Goal: Check status: Check status

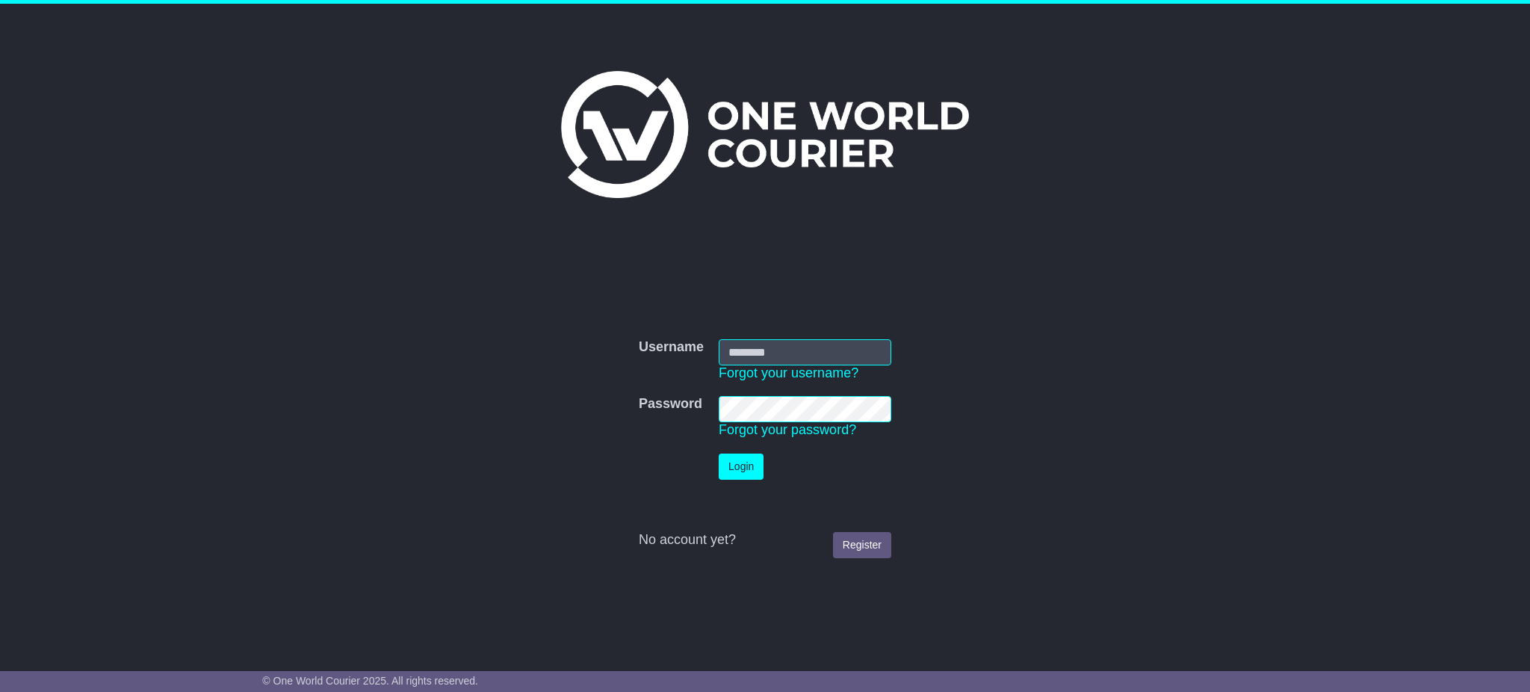
type input "**********"
click at [748, 463] on button "Login" at bounding box center [741, 467] width 45 height 26
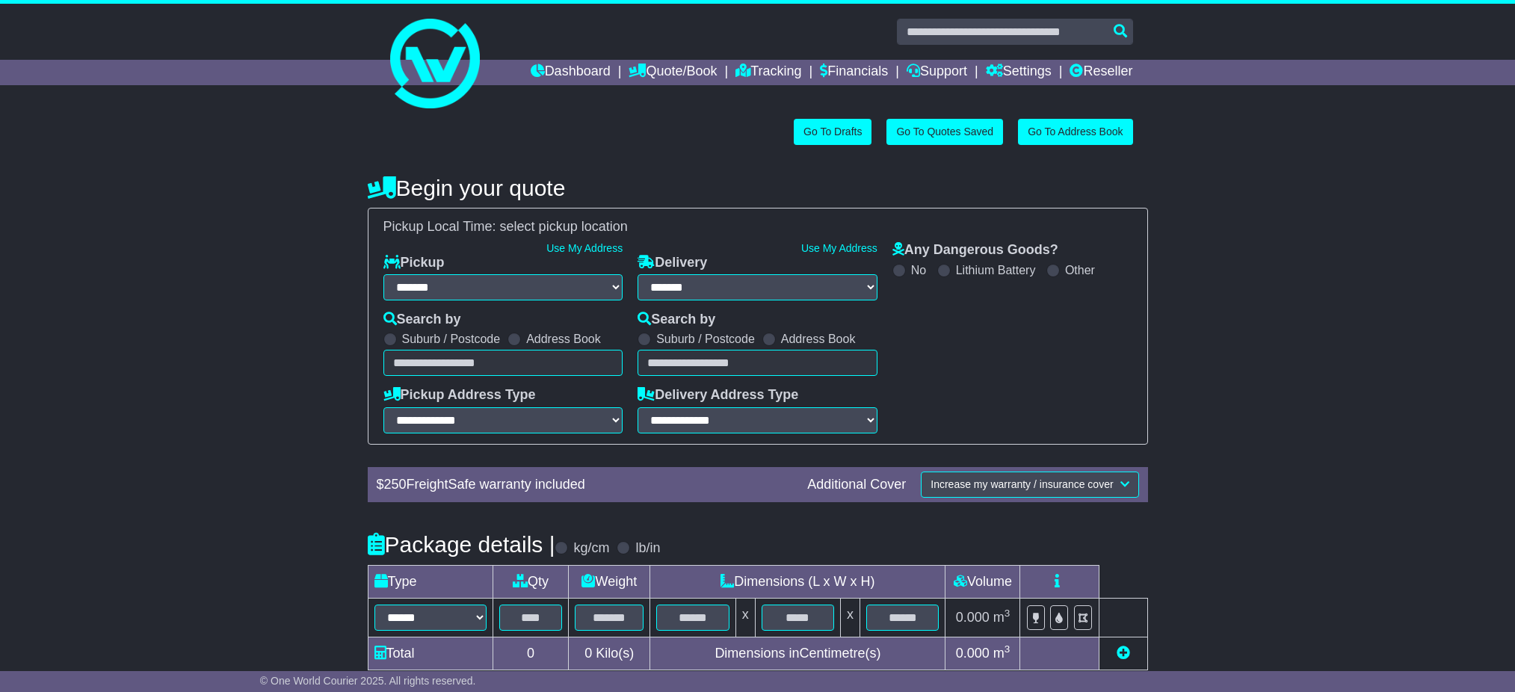
select select "**"
click at [961, 35] on input "text" at bounding box center [1015, 32] width 236 height 26
paste input "**********"
type input "**********"
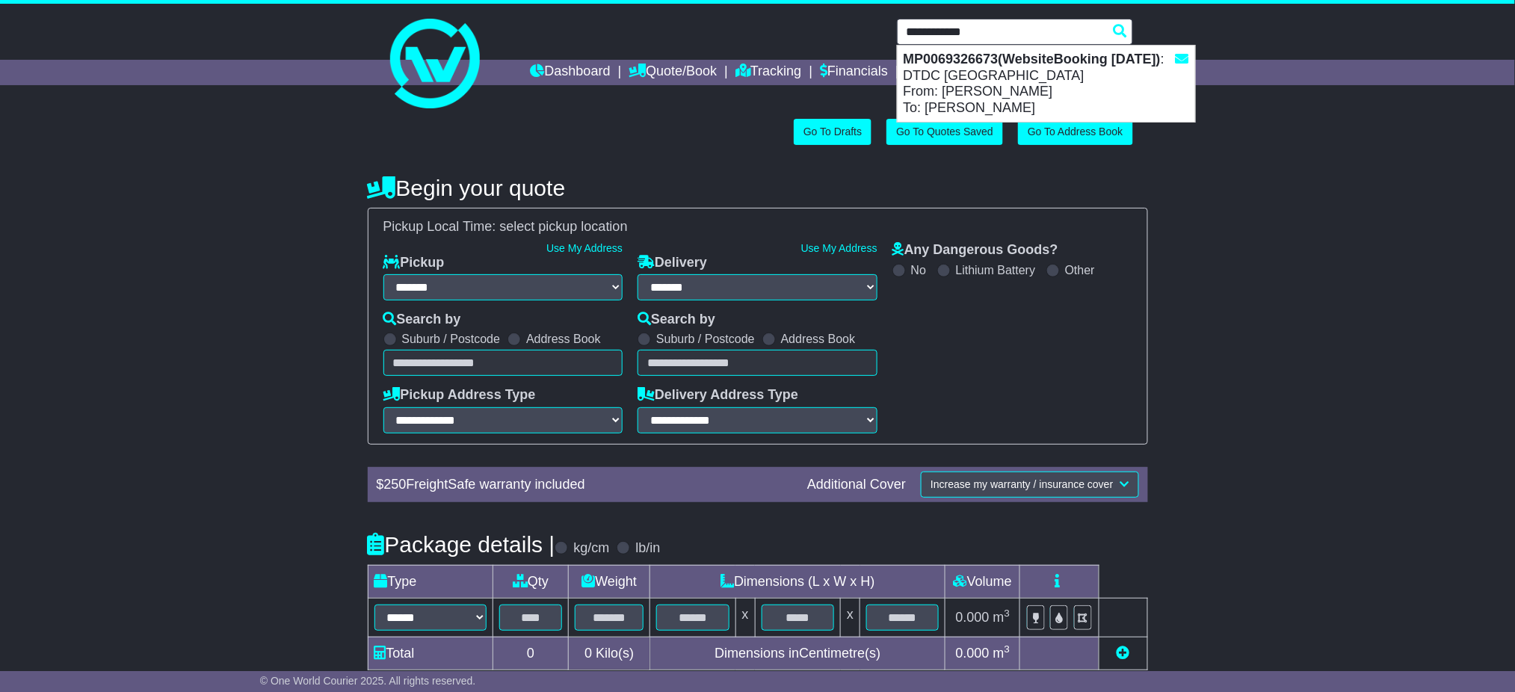
click at [1002, 64] on strong "MP0069326673(WebsiteBooking 25-8-2025)" at bounding box center [1031, 59] width 257 height 15
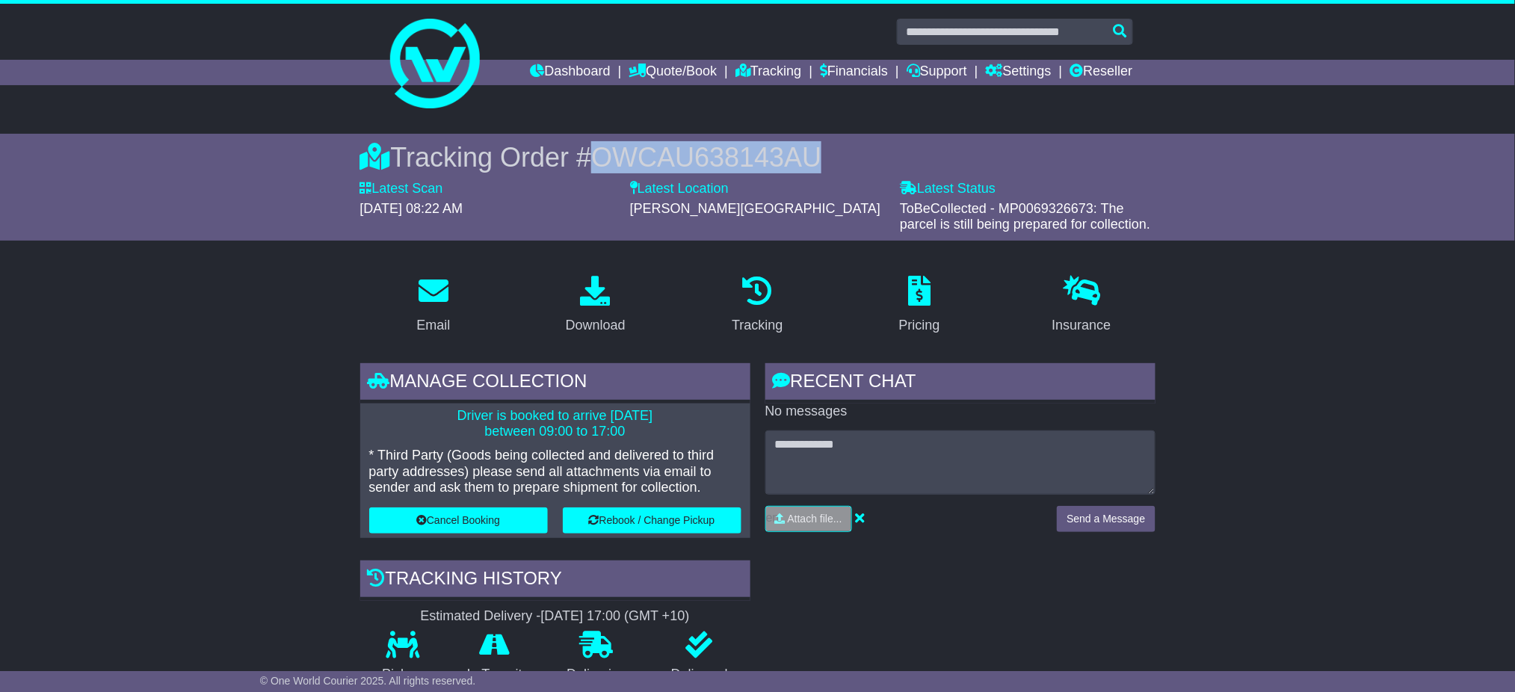
drag, startPoint x: 602, startPoint y: 149, endPoint x: 1006, endPoint y: 149, distance: 404.3
click at [1006, 149] on div "Tracking Order # OWCAU638143AU" at bounding box center [757, 157] width 795 height 32
copy span "OWCAU638143AU"
click at [602, 320] on div "Download" at bounding box center [596, 325] width 60 height 20
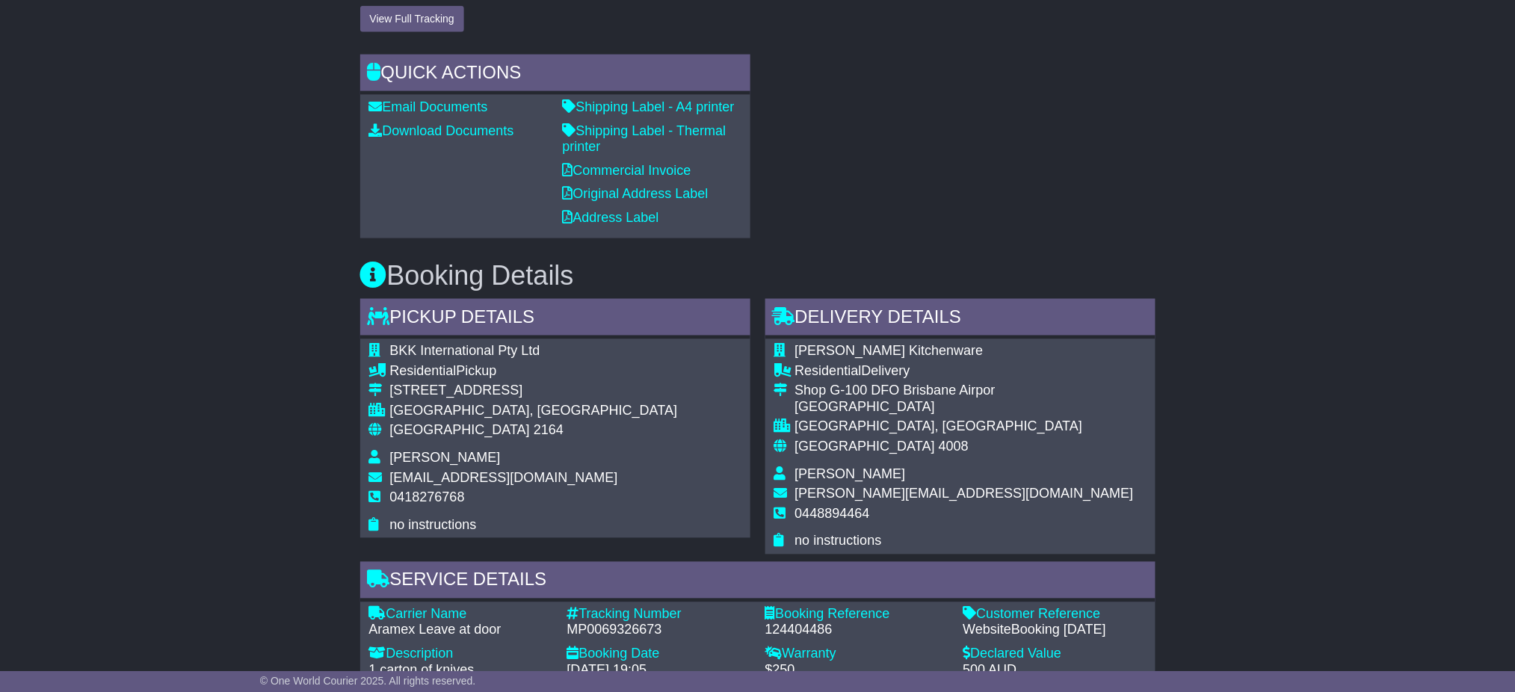
scroll to position [897, 0]
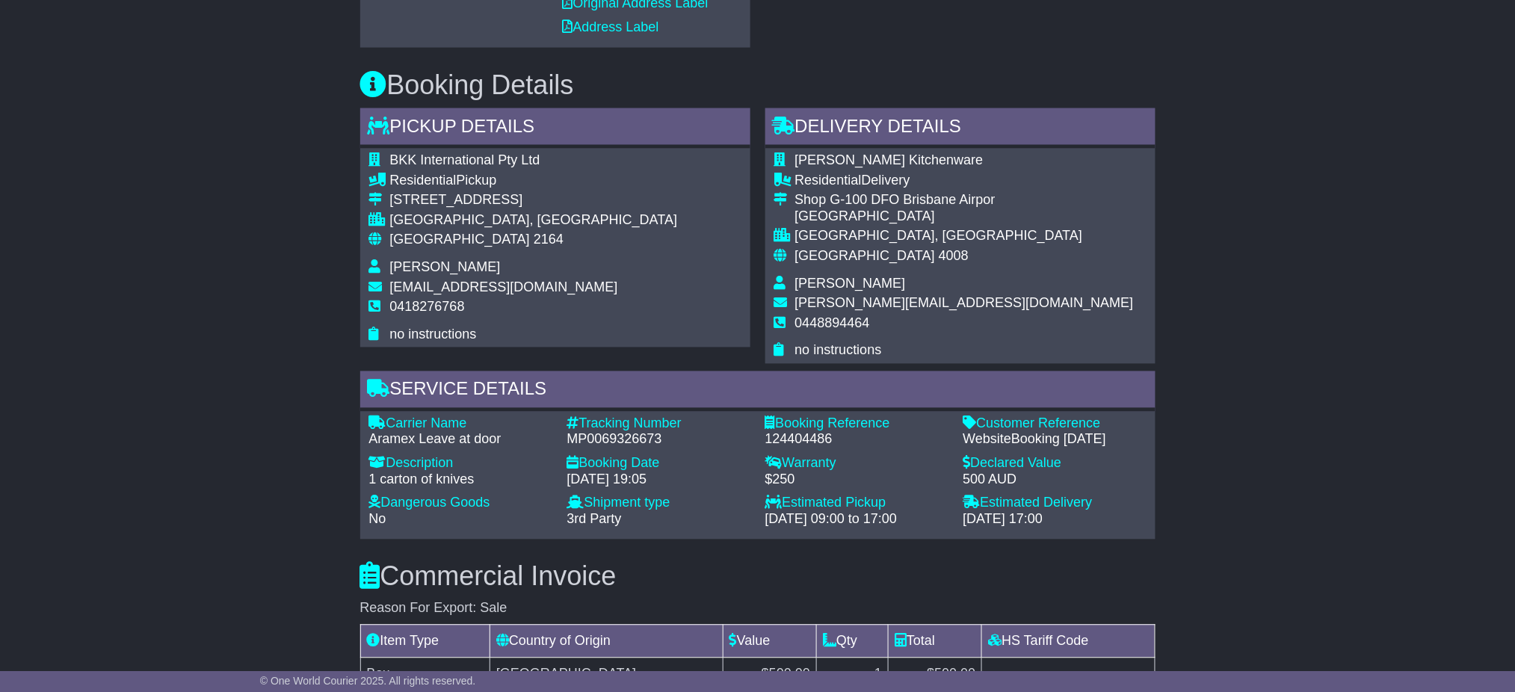
click at [593, 422] on div "Tracking Number" at bounding box center [658, 424] width 183 height 16
click at [602, 432] on div "MP0069326673" at bounding box center [658, 440] width 183 height 16
copy div "MP0069326673"
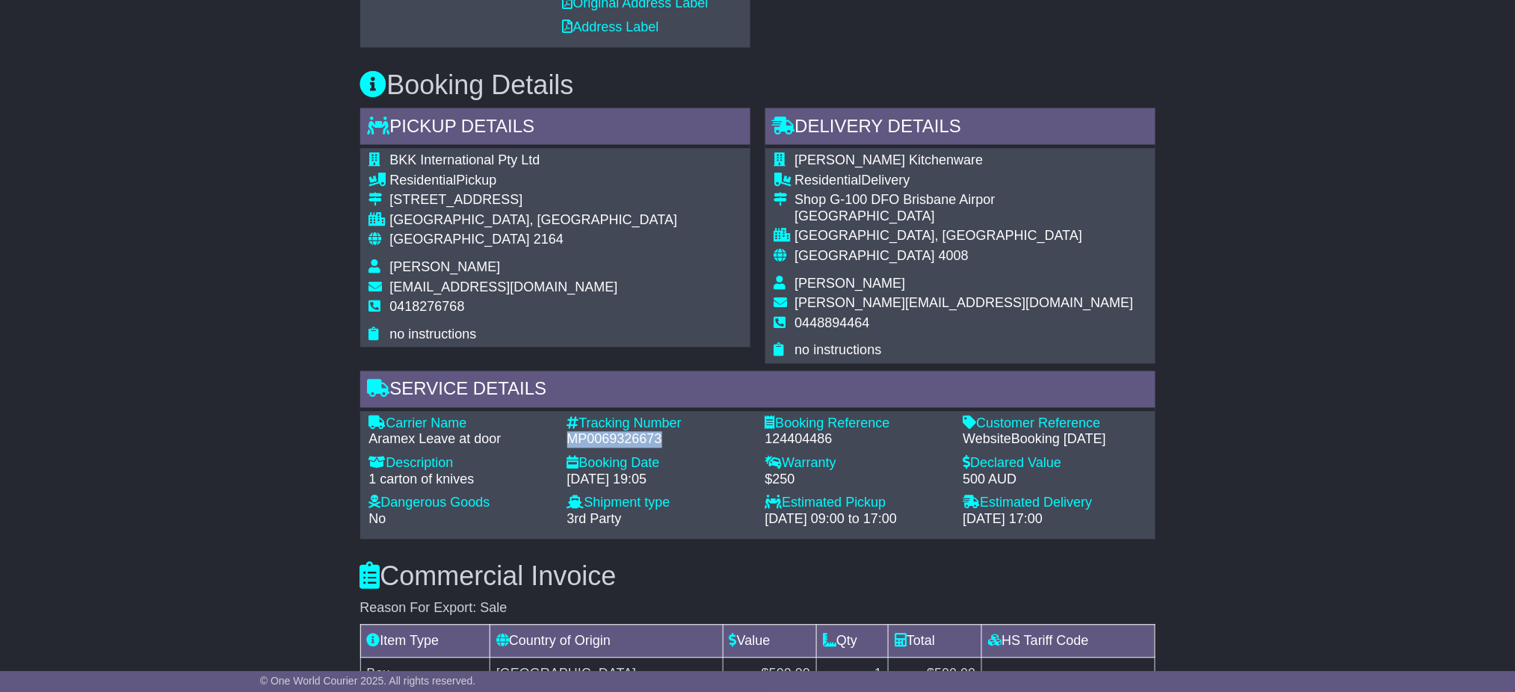
click at [1406, 537] on div "Email Download Tracking Pricing Insurance" at bounding box center [757, 321] width 1515 height 1910
click at [821, 432] on div "124404486" at bounding box center [856, 440] width 183 height 16
copy div "124404486"
drag, startPoint x: 1360, startPoint y: 545, endPoint x: 859, endPoint y: 406, distance: 520.1
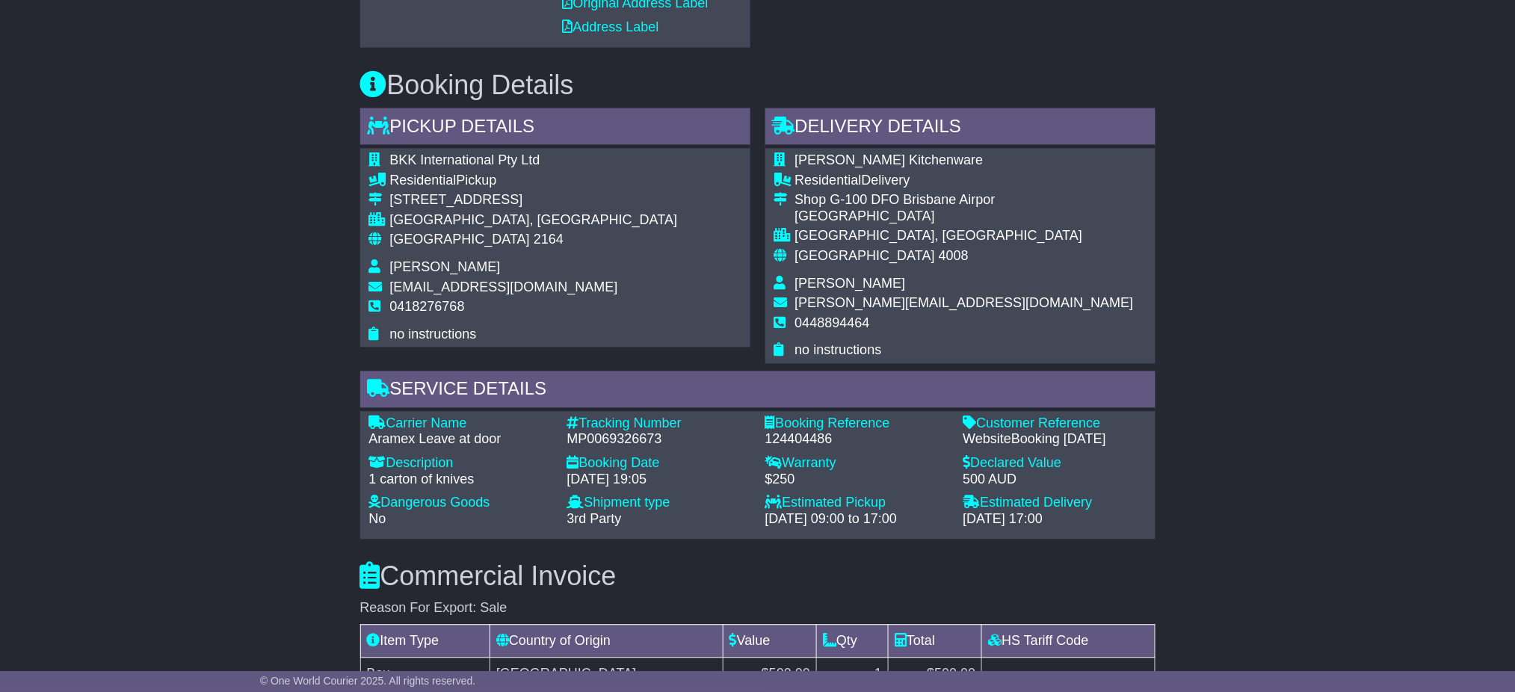
click at [1360, 544] on div "Email Download Tracking Pricing Insurance" at bounding box center [757, 321] width 1515 height 1910
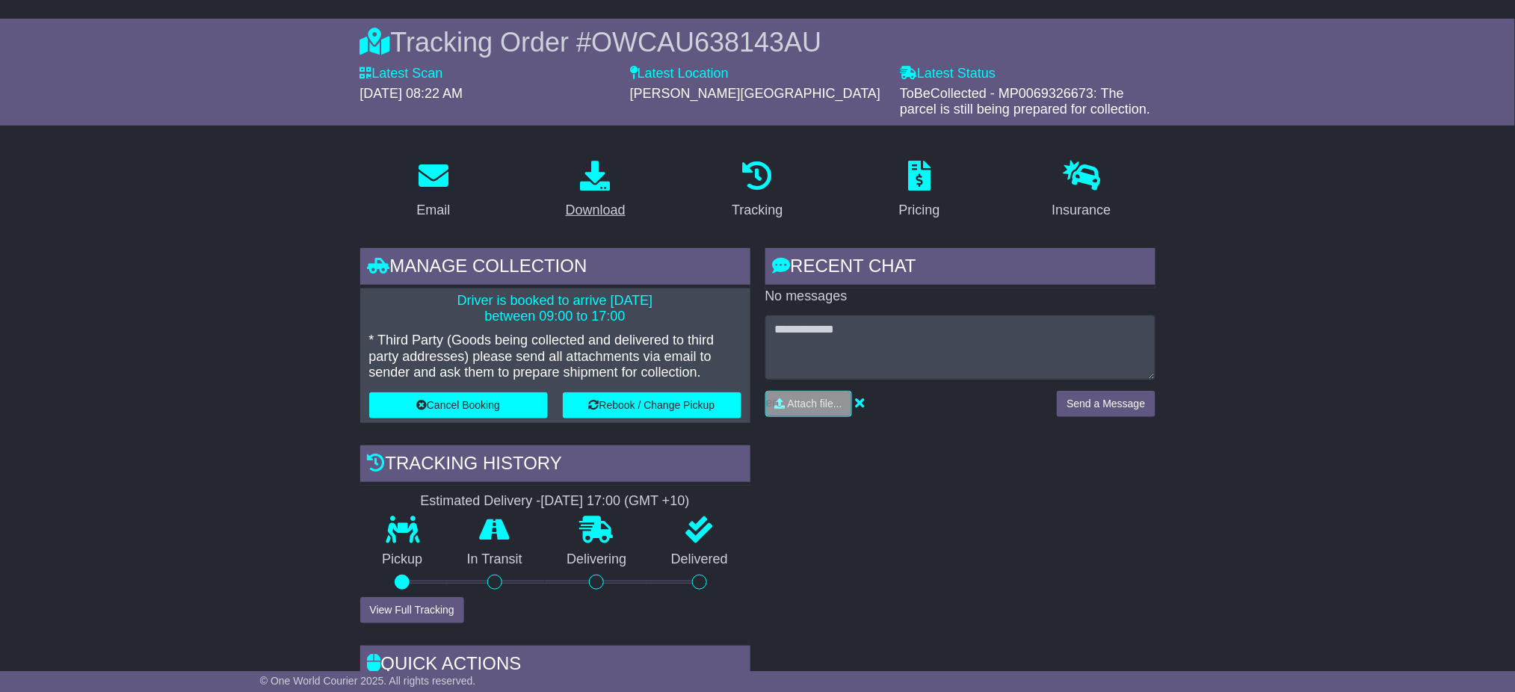
scroll to position [99, 0]
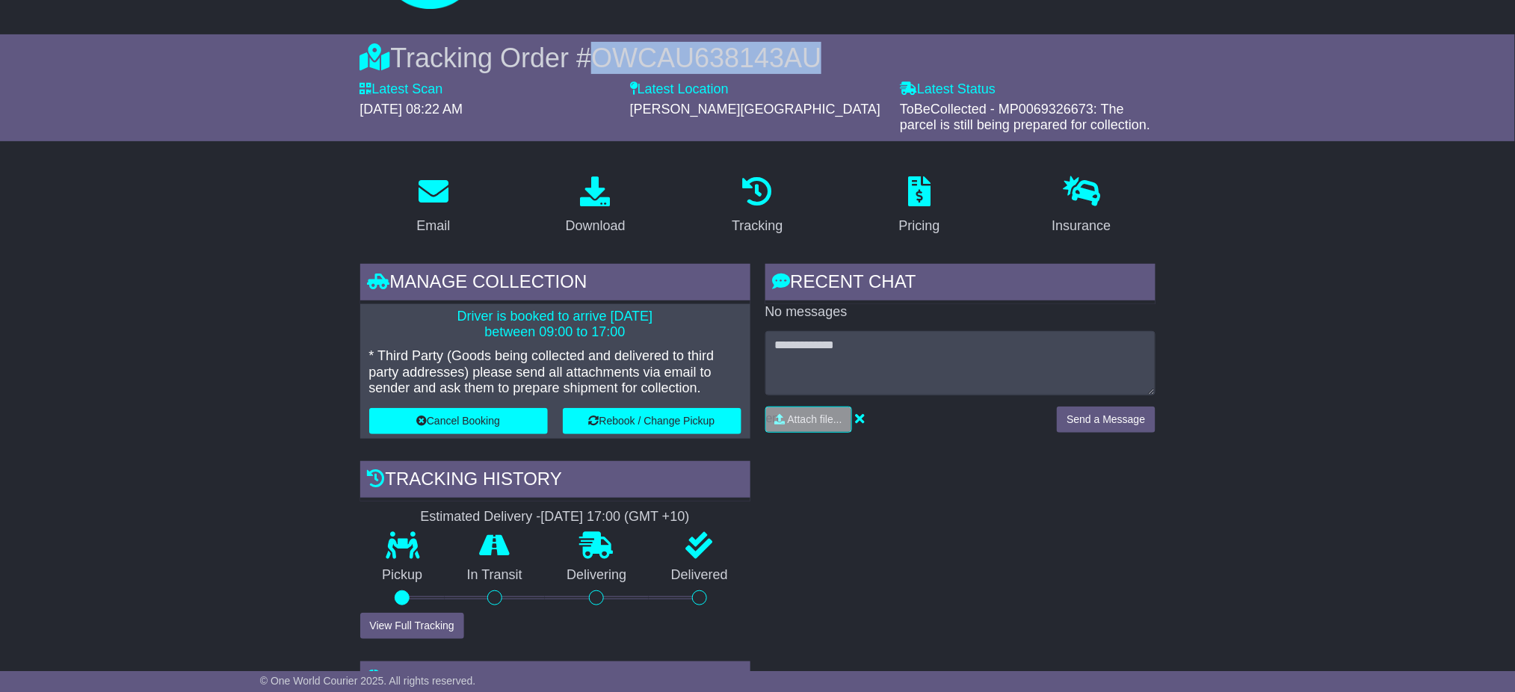
drag, startPoint x: 608, startPoint y: 56, endPoint x: 982, endPoint y: 56, distance: 374.4
click at [982, 56] on div "Tracking Order # OWCAU638143AU" at bounding box center [757, 58] width 795 height 32
copy span "OWCAU638143AU"
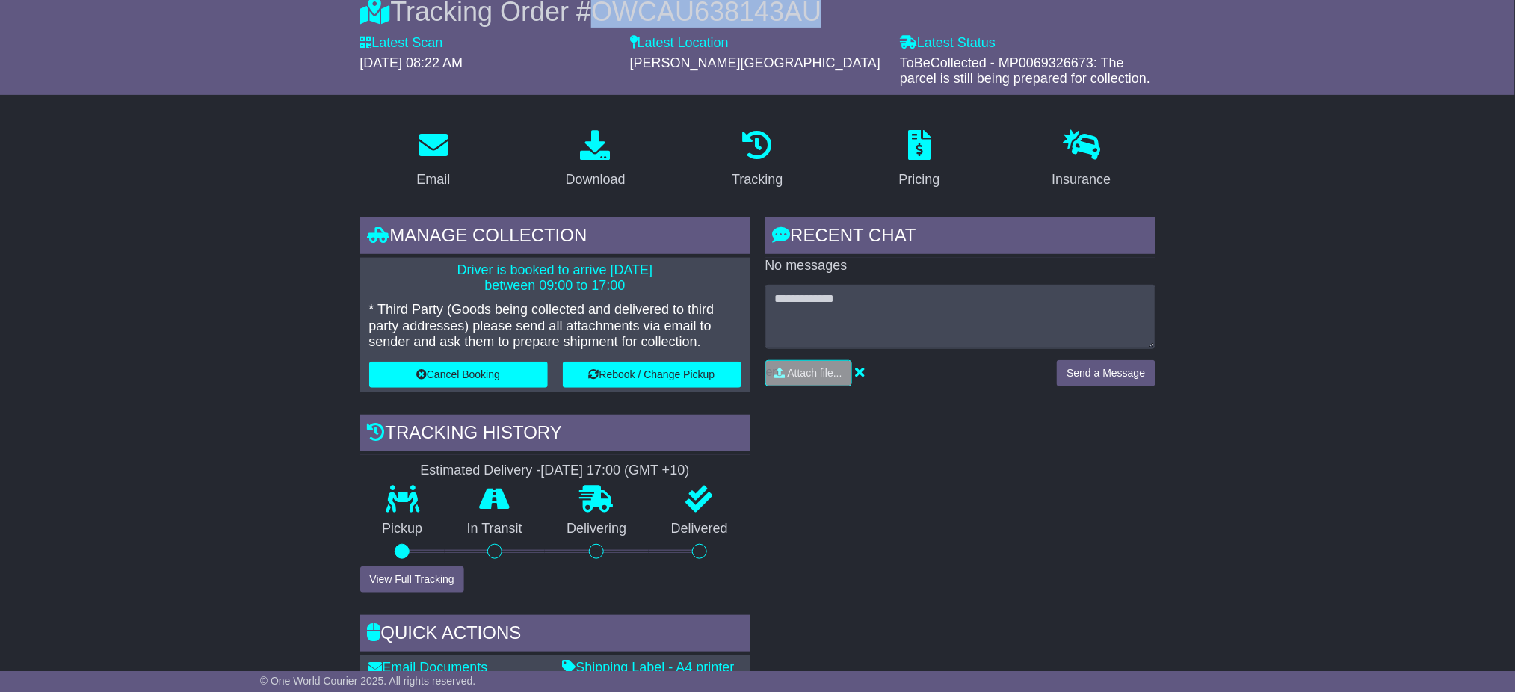
scroll to position [13, 0]
